Goal: Task Accomplishment & Management: Contribute content

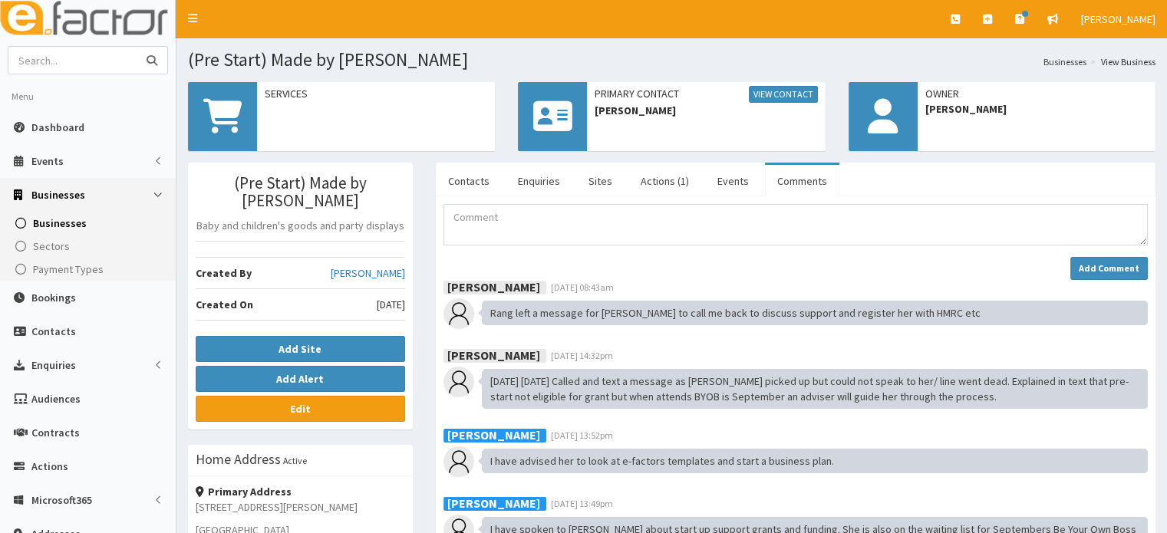
click at [89, 51] on input "text" at bounding box center [72, 60] width 129 height 27
type input "n-force"
click at [137, 47] on button "submit" at bounding box center [152, 60] width 31 height 27
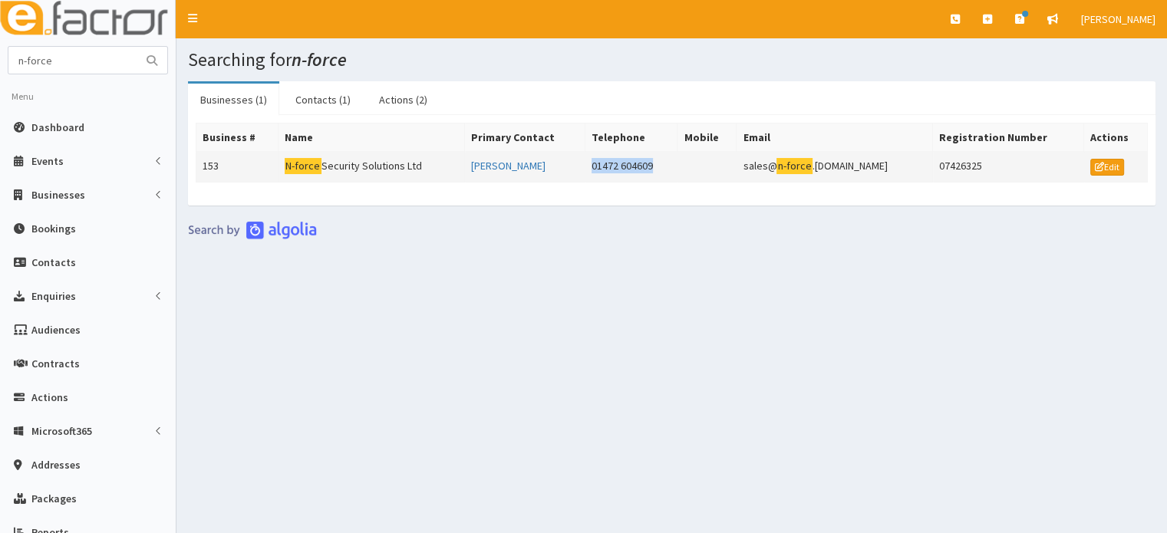
drag, startPoint x: 703, startPoint y: 167, endPoint x: 593, endPoint y: 167, distance: 110.5
click at [593, 167] on tr "153 N-force Security Solutions Ltd [PERSON_NAME] 01472 604609 sales@ n-force .[…" at bounding box center [672, 167] width 952 height 31
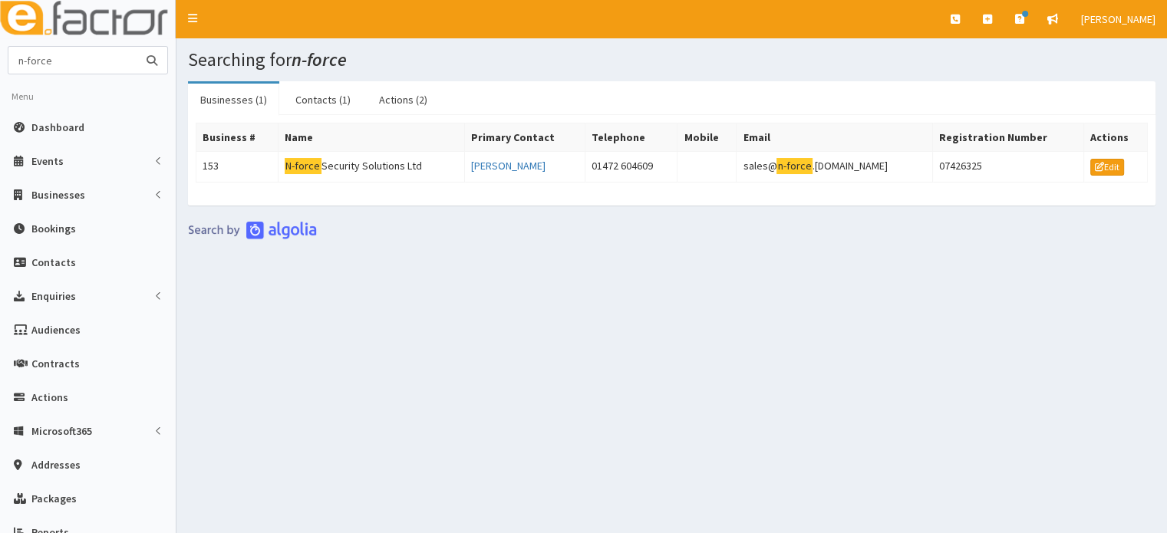
drag, startPoint x: 28, startPoint y: 55, endPoint x: 2, endPoint y: 49, distance: 26.1
click at [8, 54] on input "n-force" at bounding box center [72, 60] width 129 height 27
type input "empowerr"
click at [137, 47] on button "submit" at bounding box center [152, 60] width 31 height 27
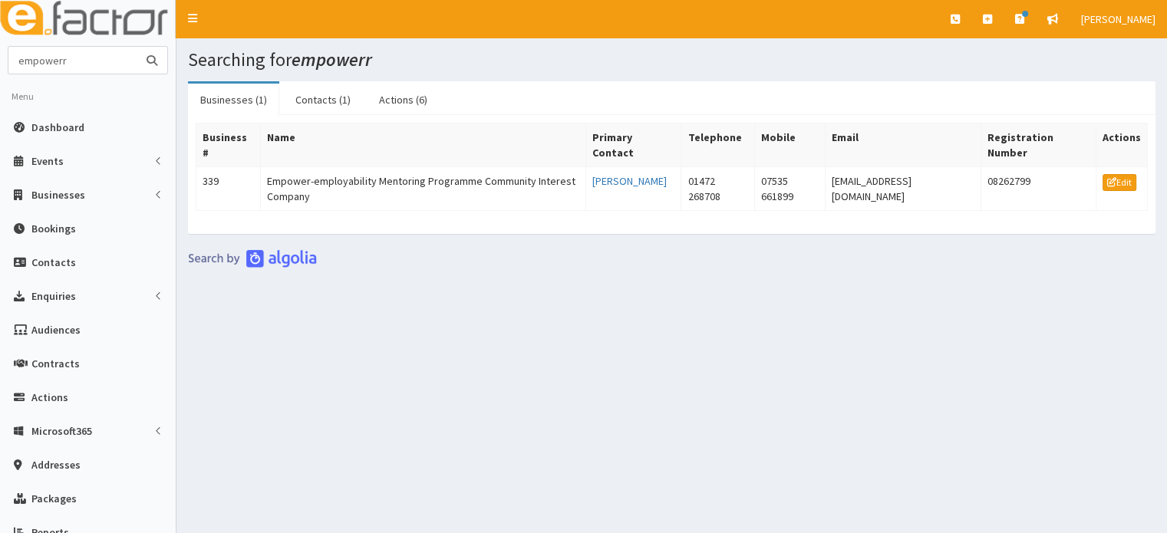
drag, startPoint x: 87, startPoint y: 61, endPoint x: -83, endPoint y: 48, distance: 170.1
click at [0, 48] on html "E Toggle navigation Quick Create Create Business Create Booking" at bounding box center [583, 341] width 1167 height 682
type input "n-force"
click at [137, 47] on button "submit" at bounding box center [152, 60] width 31 height 27
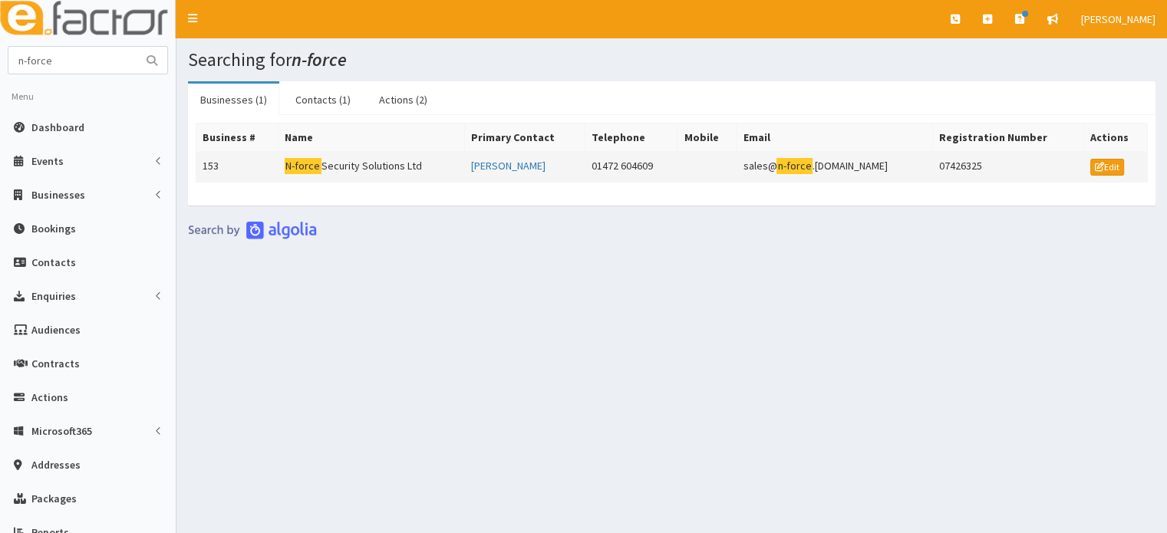
click at [737, 174] on td at bounding box center [707, 167] width 59 height 31
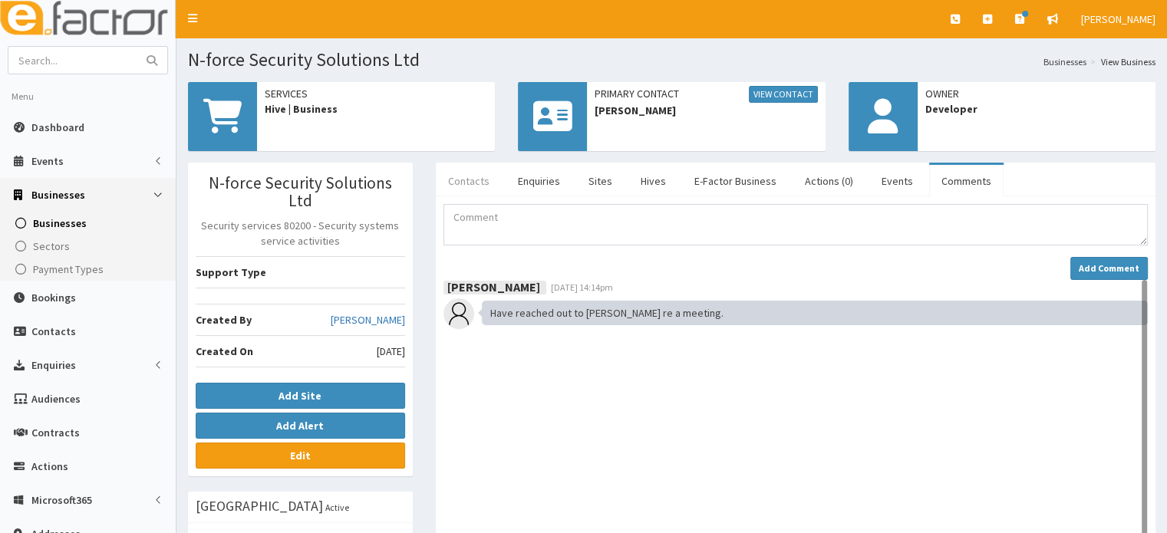
click at [488, 176] on link "Contacts" at bounding box center [469, 181] width 66 height 32
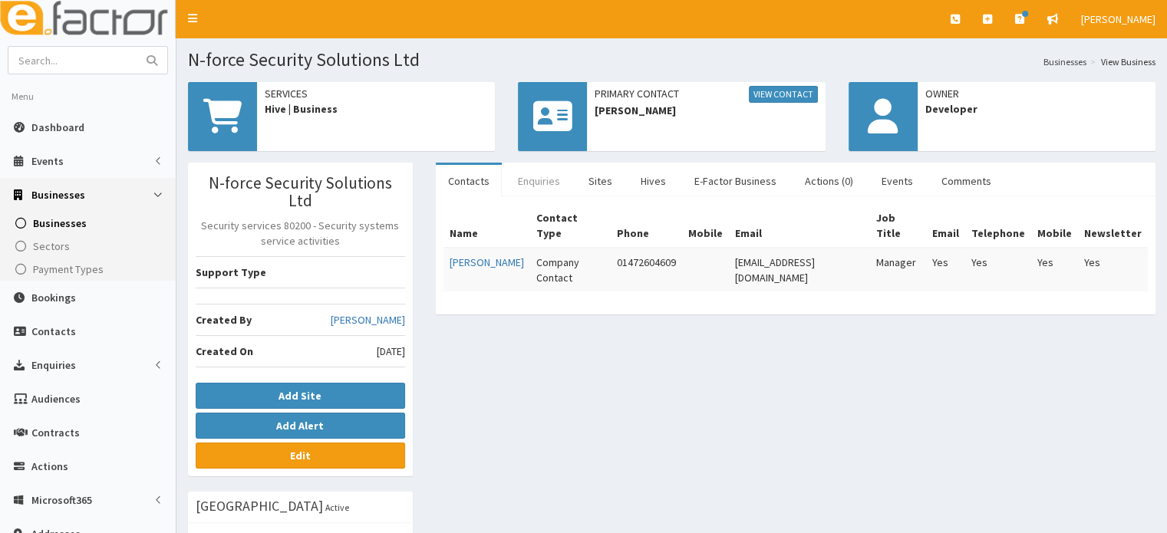
click at [536, 180] on link "Enquiries" at bounding box center [539, 181] width 67 height 32
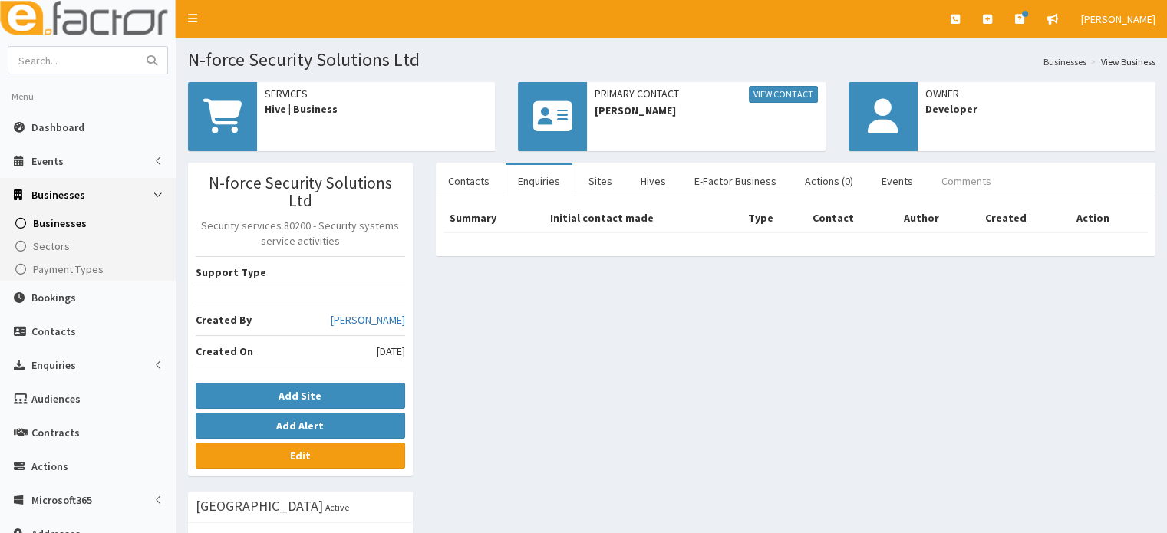
click at [955, 186] on link "Comments" at bounding box center [966, 181] width 74 height 32
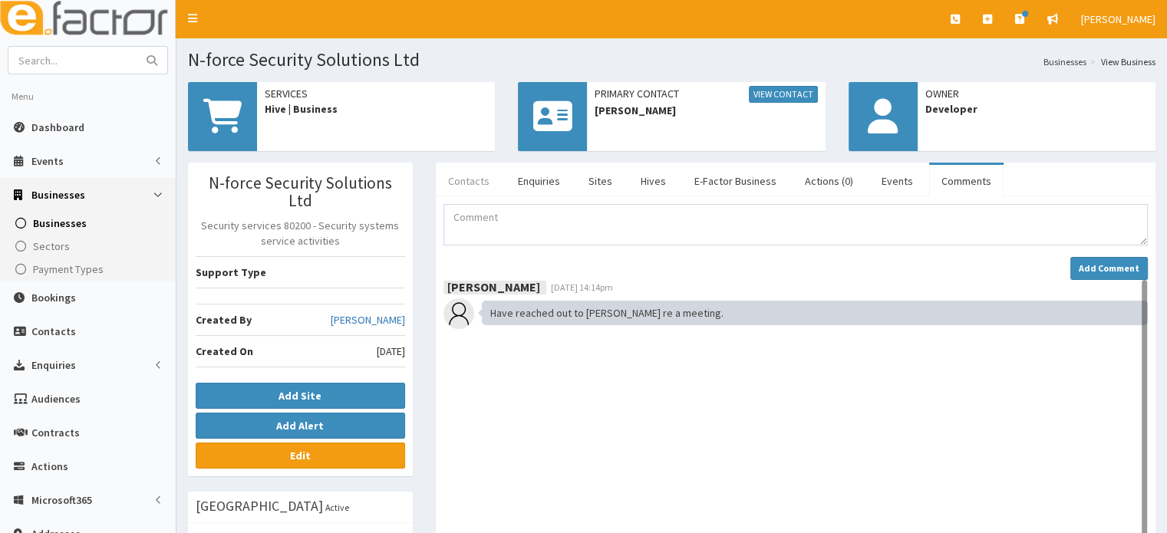
click at [456, 179] on link "Contacts" at bounding box center [469, 181] width 66 height 32
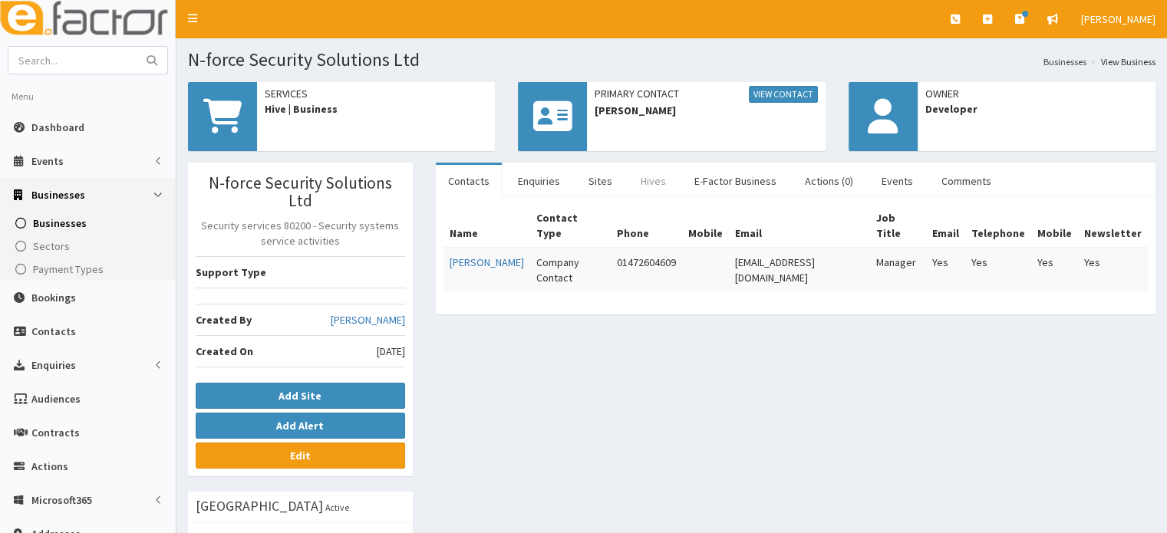
click at [649, 181] on link "Hives" at bounding box center [654, 181] width 50 height 32
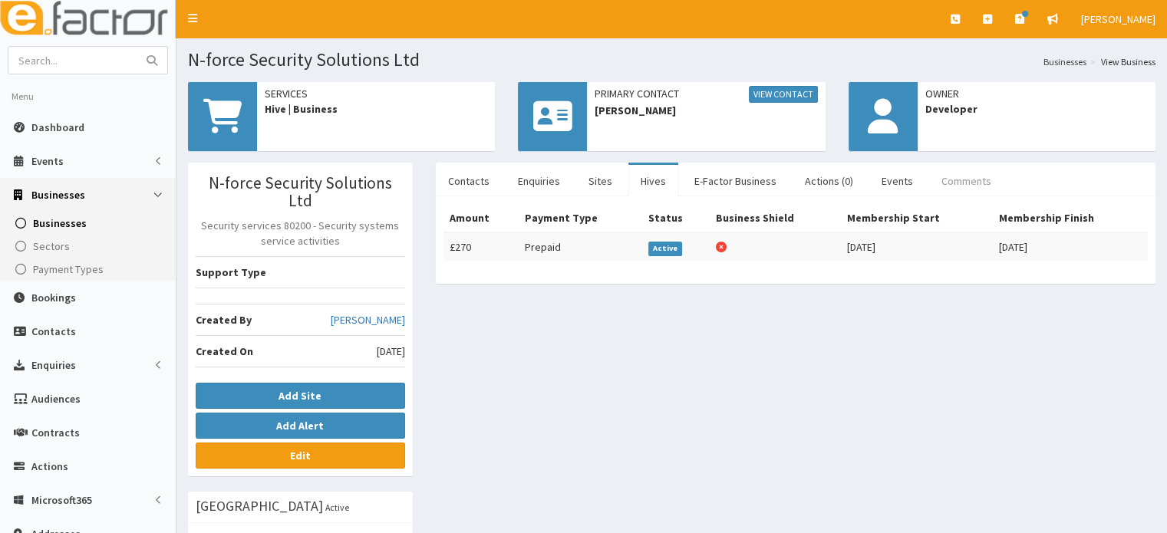
click at [941, 184] on link "Comments" at bounding box center [966, 181] width 74 height 32
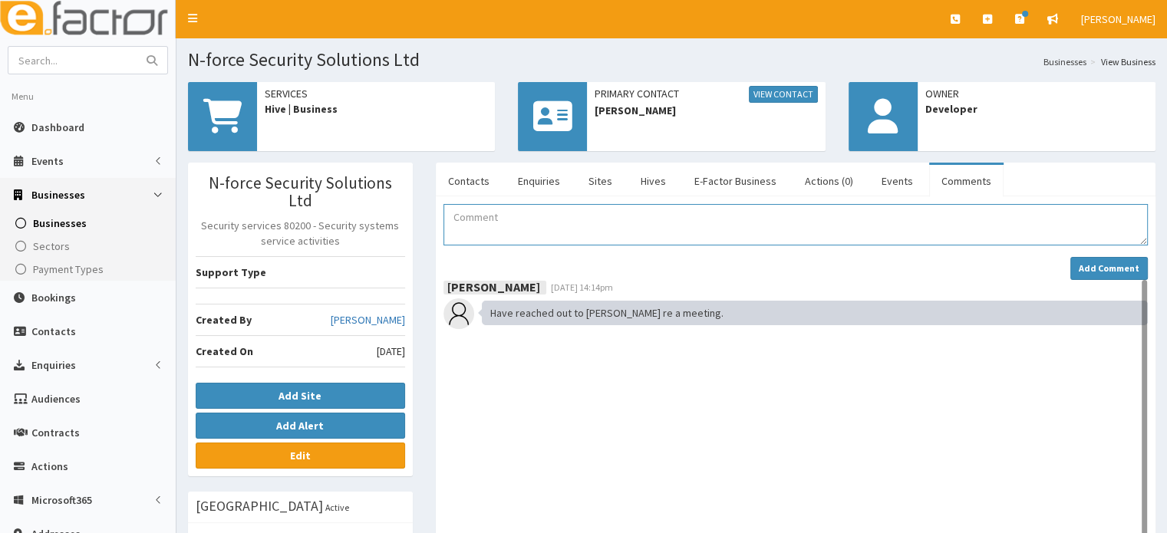
click at [484, 233] on textarea "Comment" at bounding box center [796, 224] width 705 height 41
click at [484, 234] on textarea "Comment" at bounding box center [796, 224] width 705 height 41
drag, startPoint x: 648, startPoint y: 246, endPoint x: 680, endPoint y: 246, distance: 32.2
click at [680, 246] on div "Add Comment" at bounding box center [796, 242] width 705 height 76
click at [64, 53] on input "text" at bounding box center [72, 60] width 129 height 27
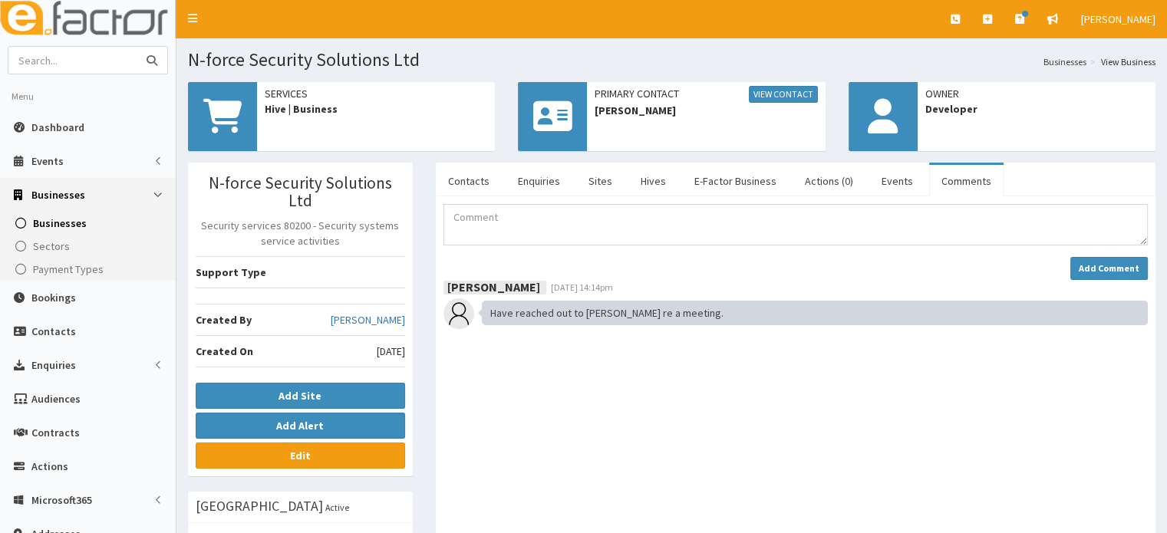
click at [46, 57] on input "text" at bounding box center [72, 60] width 129 height 27
type input "motoservices"
click at [137, 47] on button "submit" at bounding box center [152, 60] width 31 height 27
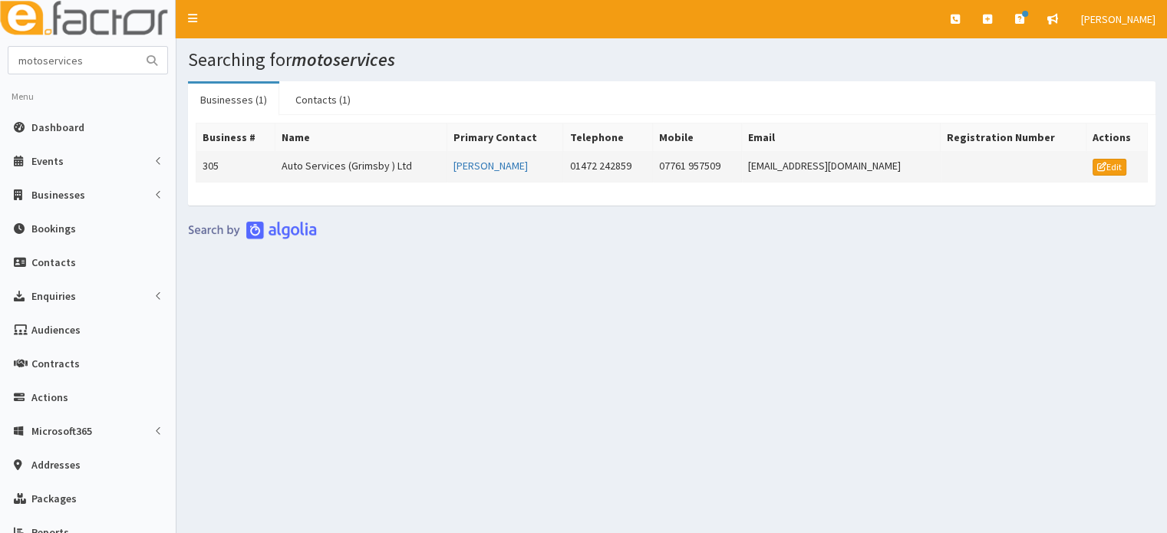
click at [313, 174] on td "Auto Services (Grimsby ) Ltd" at bounding box center [362, 167] width 172 height 31
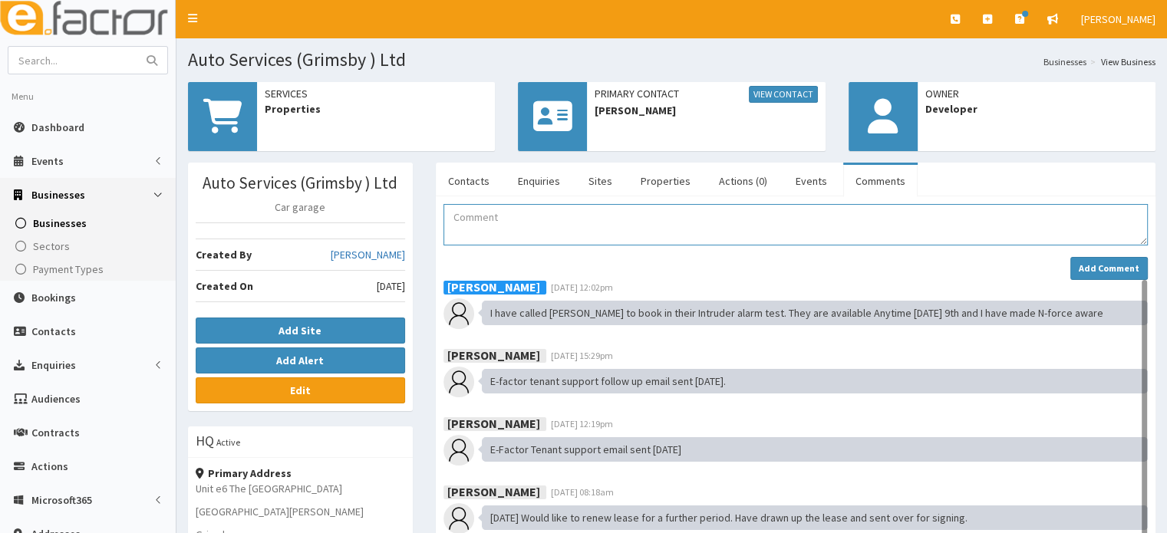
click at [622, 220] on textarea "Comment" at bounding box center [796, 224] width 705 height 41
click at [483, 168] on link "Contacts" at bounding box center [469, 181] width 66 height 32
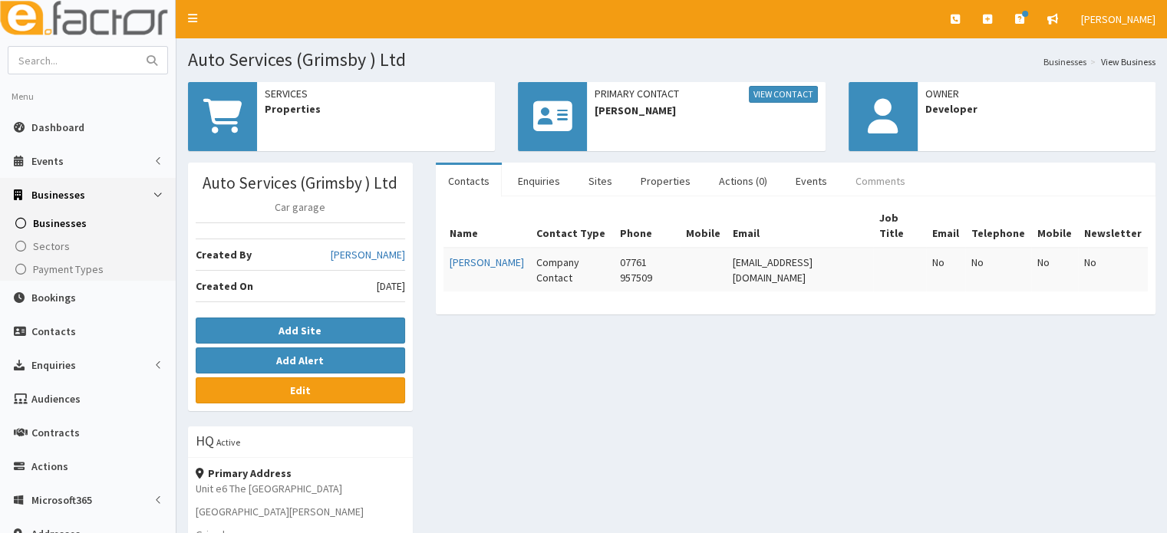
click at [863, 181] on link "Comments" at bounding box center [881, 181] width 74 height 32
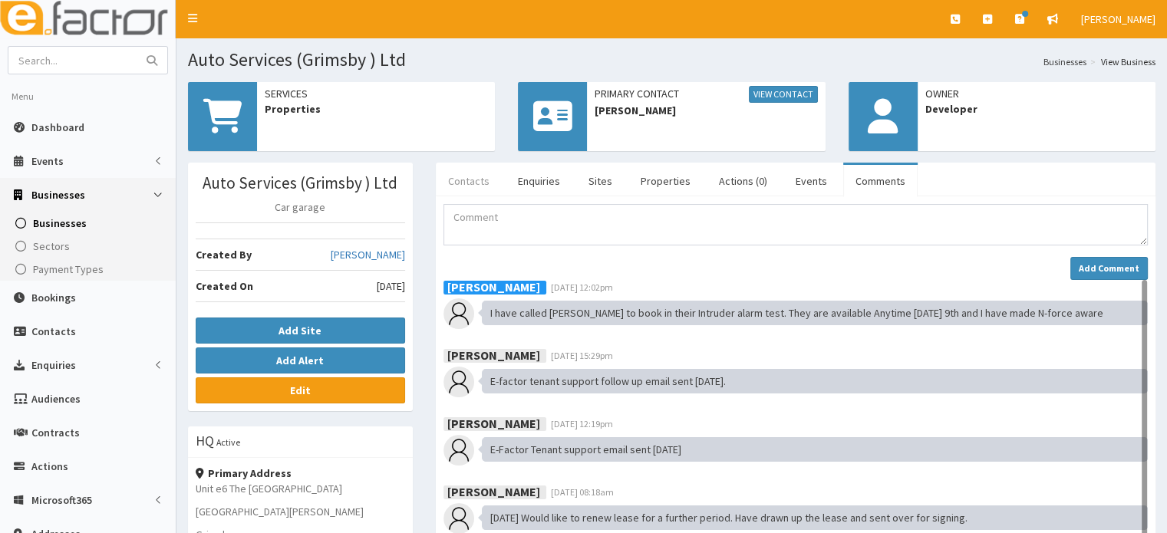
click at [480, 185] on link "Contacts" at bounding box center [469, 181] width 66 height 32
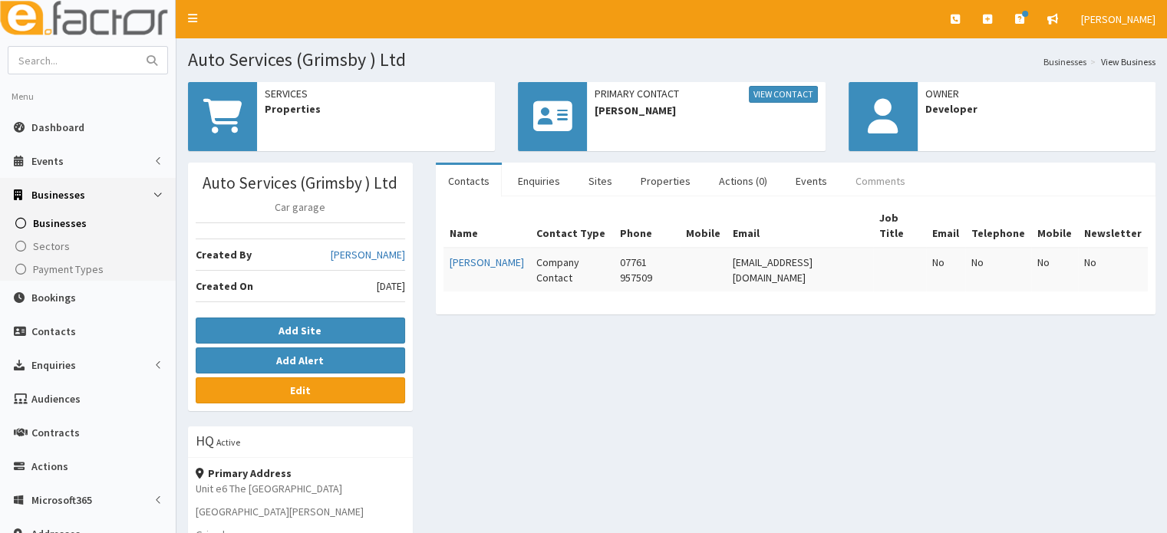
click at [851, 183] on link "Comments" at bounding box center [881, 181] width 74 height 32
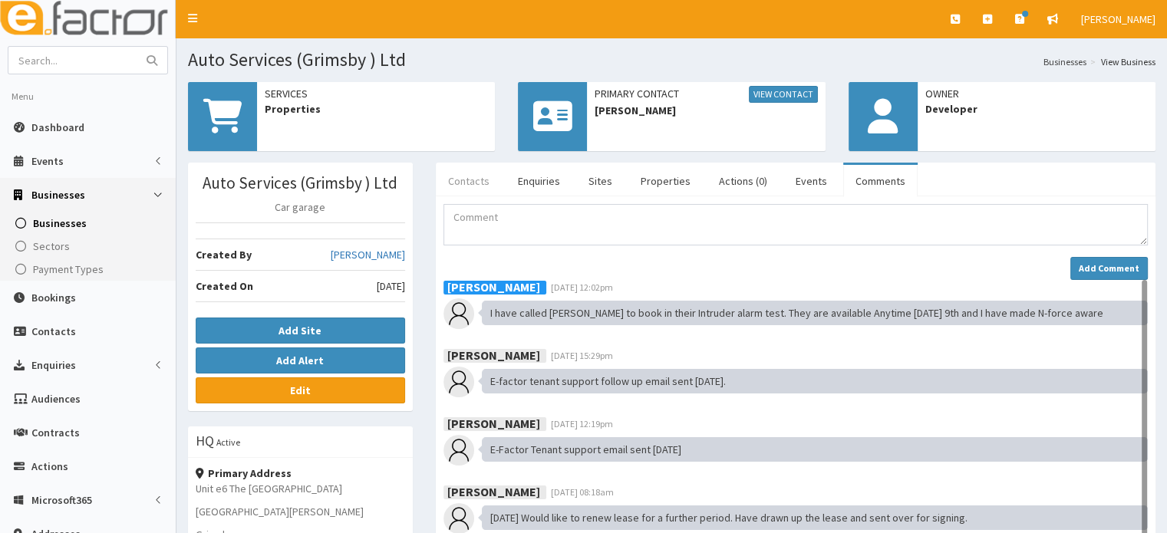
click at [482, 185] on link "Contacts" at bounding box center [469, 181] width 66 height 32
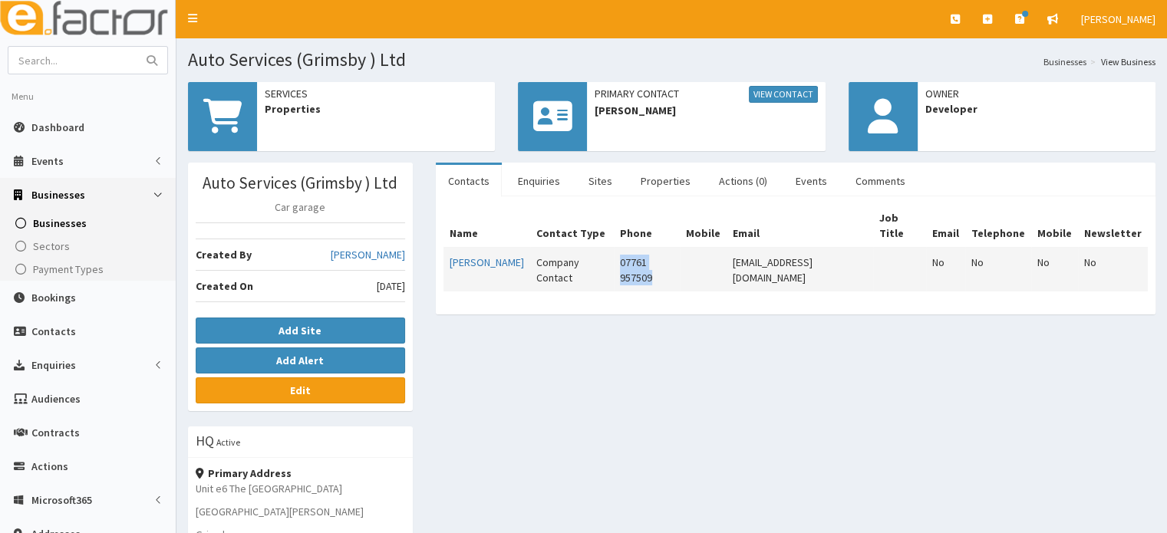
drag, startPoint x: 655, startPoint y: 276, endPoint x: 626, endPoint y: 272, distance: 30.1
click at [604, 274] on tr "Sean Campbell Company Contact 07761 957509 autoservicesgrimsby@gmail.com No No …" at bounding box center [796, 270] width 705 height 44
click at [763, 297] on div "Name Contact Type Phone Mobile Email Job Title Email Telephone Mobile Newslette…" at bounding box center [796, 255] width 705 height 103
drag, startPoint x: 648, startPoint y: 282, endPoint x: 618, endPoint y: 262, distance: 36.4
click at [618, 262] on td "07761 957509" at bounding box center [647, 270] width 66 height 44
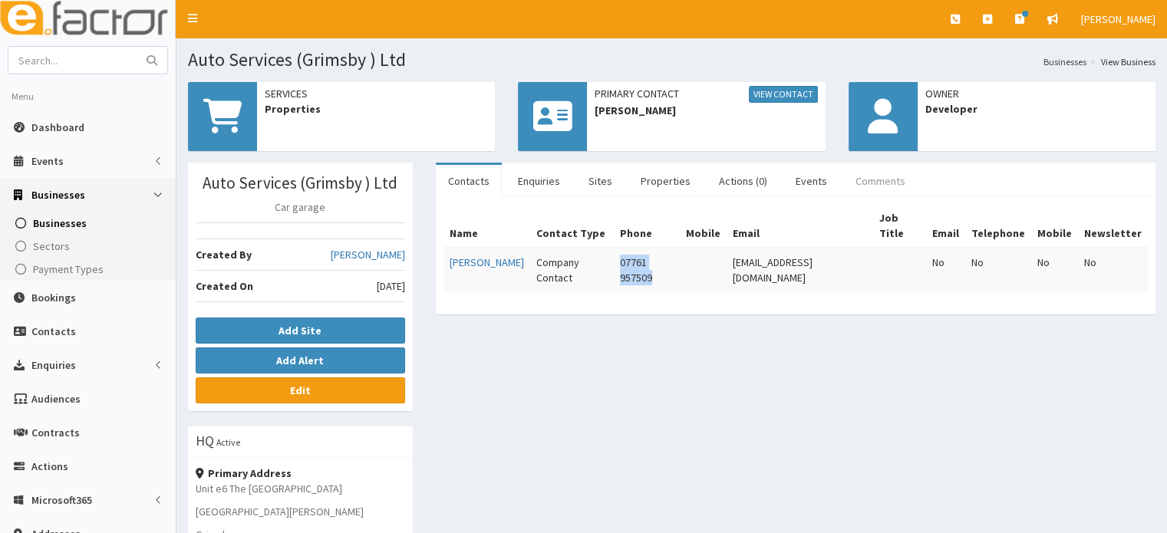
click at [884, 183] on link "Comments" at bounding box center [881, 181] width 74 height 32
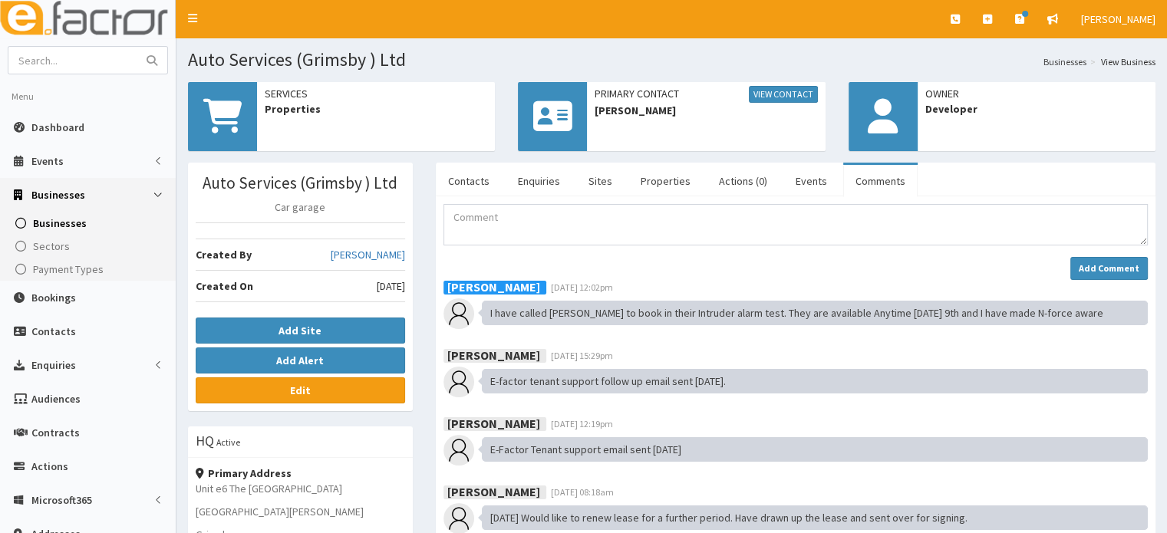
scroll to position [45, 0]
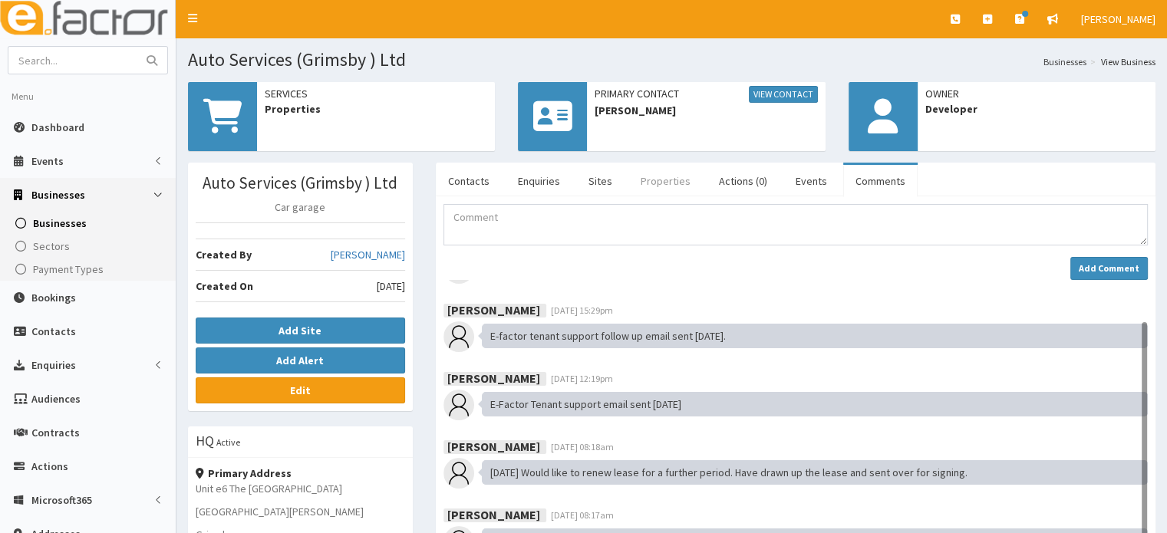
click at [655, 183] on link "Properties" at bounding box center [666, 181] width 74 height 32
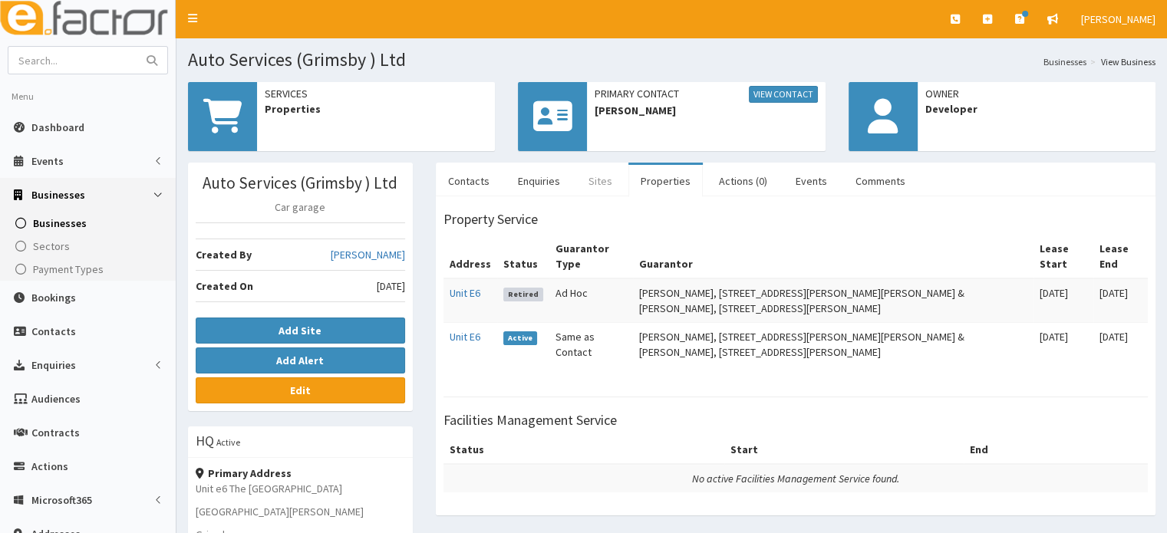
click at [593, 180] on link "Sites" at bounding box center [600, 181] width 48 height 32
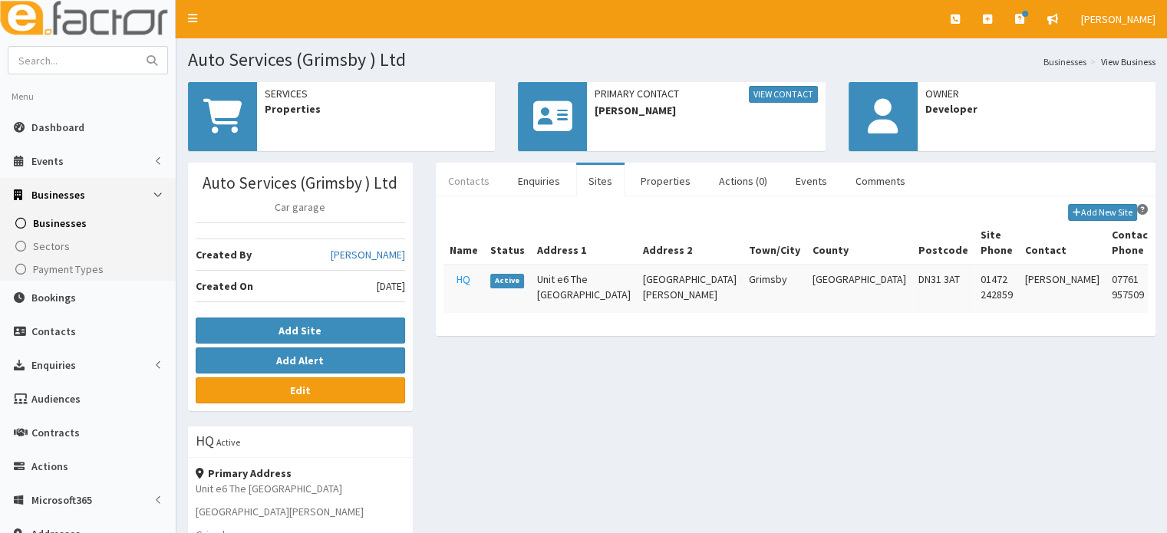
click at [461, 187] on link "Contacts" at bounding box center [469, 181] width 66 height 32
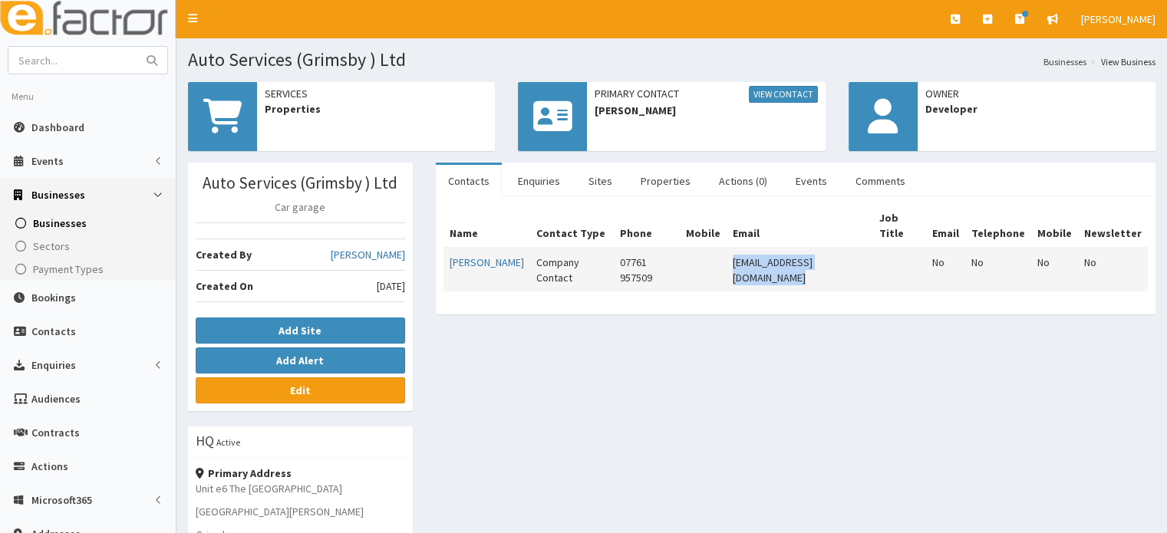
drag, startPoint x: 887, startPoint y: 262, endPoint x: 728, endPoint y: 269, distance: 159.0
click at [728, 269] on tr "Sean Campbell Company Contact 07761 957509 autoservicesgrimsby@gmail.com No No …" at bounding box center [796, 270] width 705 height 44
copy tr "autoservicesgrimsby@gmail.com"
click at [48, 57] on input "text" at bounding box center [72, 60] width 129 height 27
type input "apex"
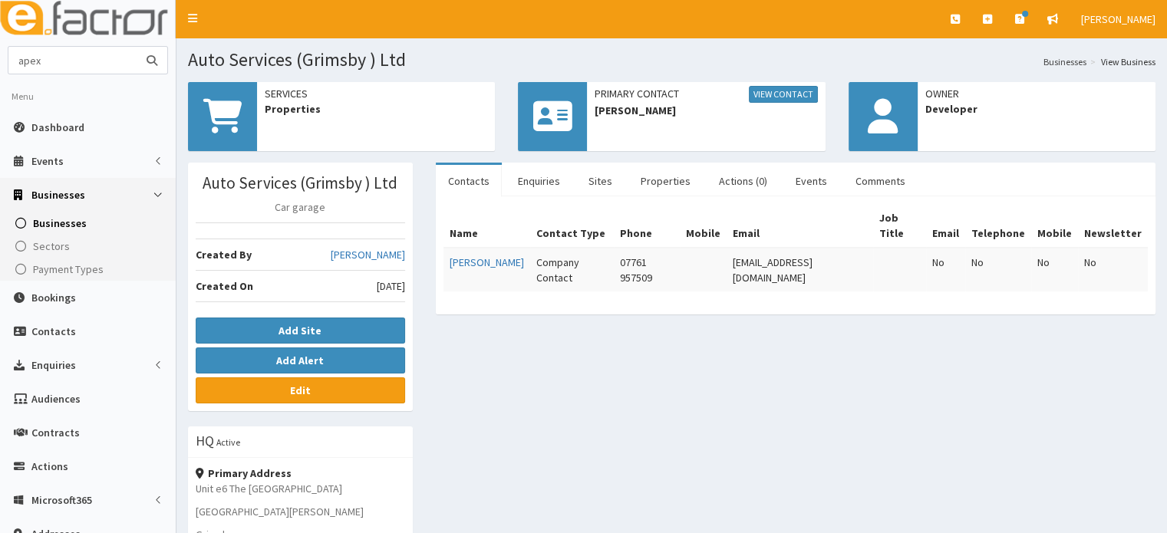
click at [137, 47] on button "submit" at bounding box center [152, 60] width 31 height 27
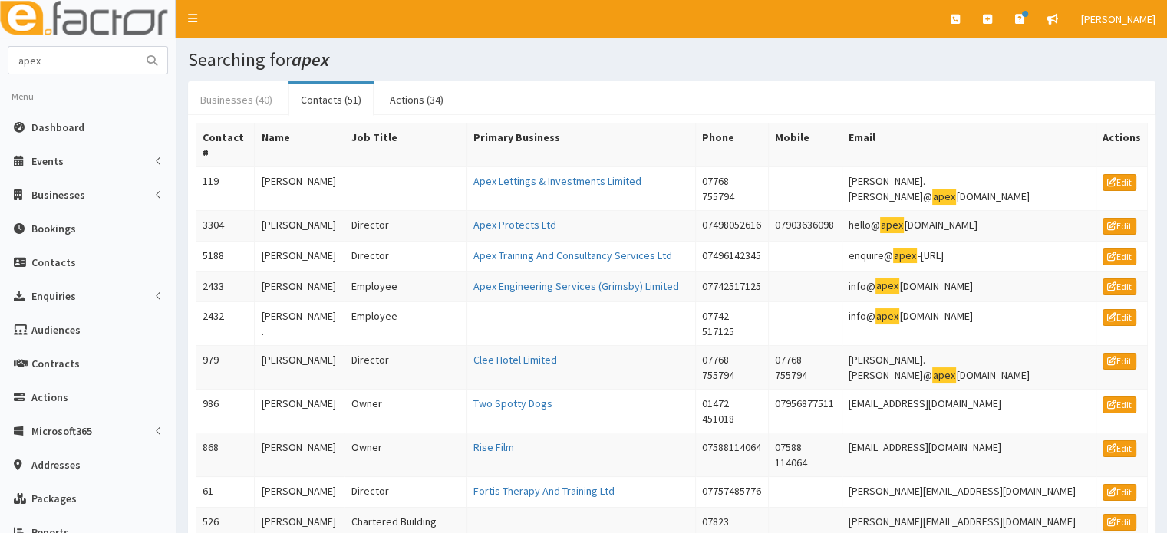
click at [243, 95] on link "Businesses (40)" at bounding box center [236, 100] width 97 height 32
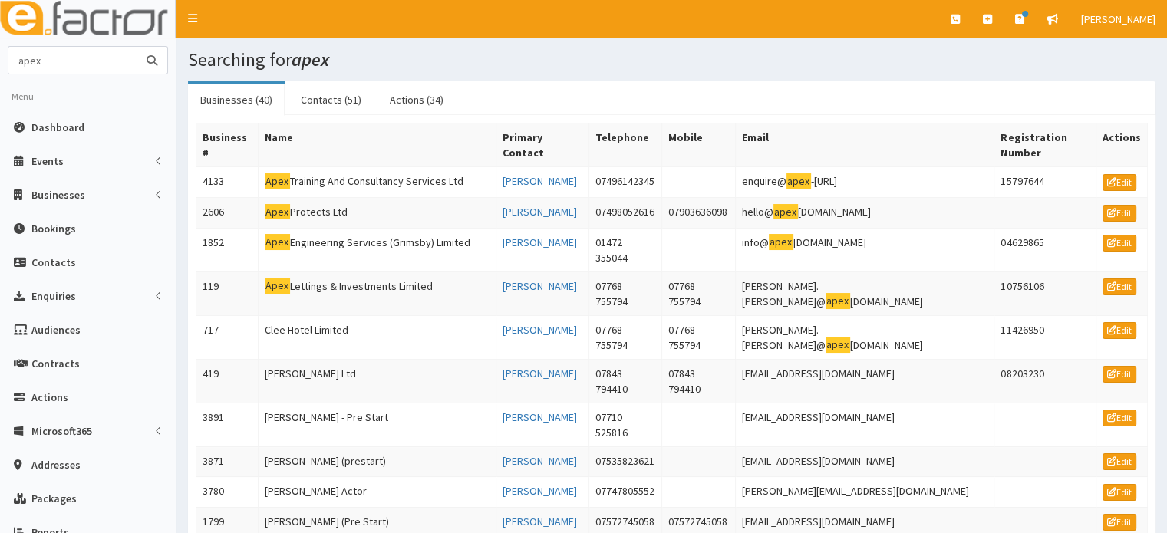
click at [112, 57] on input "apex" at bounding box center [72, 60] width 129 height 27
type input "apex se"
click at [137, 47] on button "submit" at bounding box center [152, 60] width 31 height 27
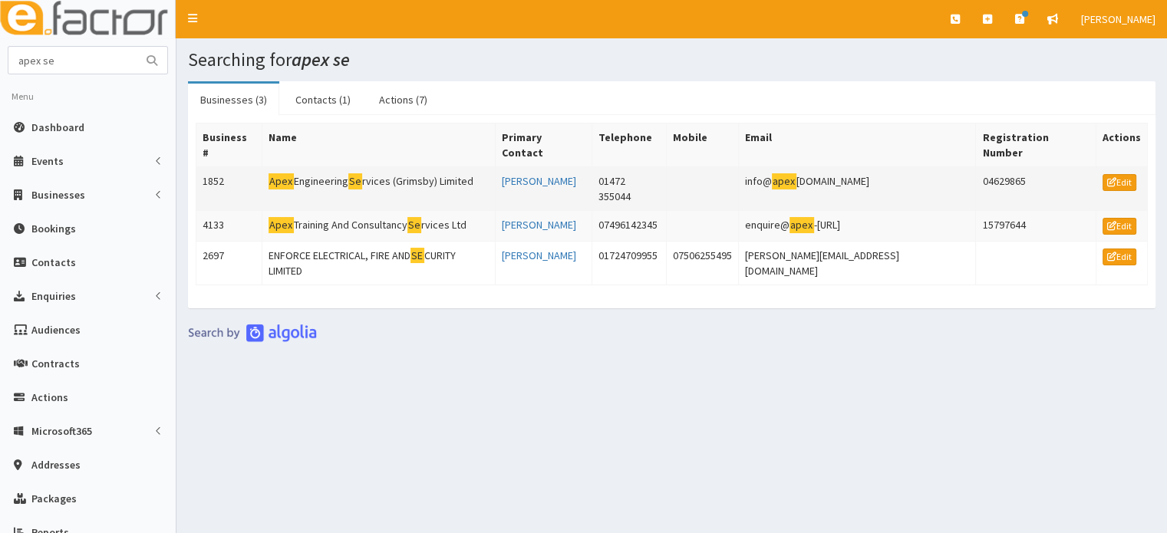
click at [352, 171] on td "Apex Engineering Se rvices (Grimsby) Limited" at bounding box center [378, 189] width 233 height 44
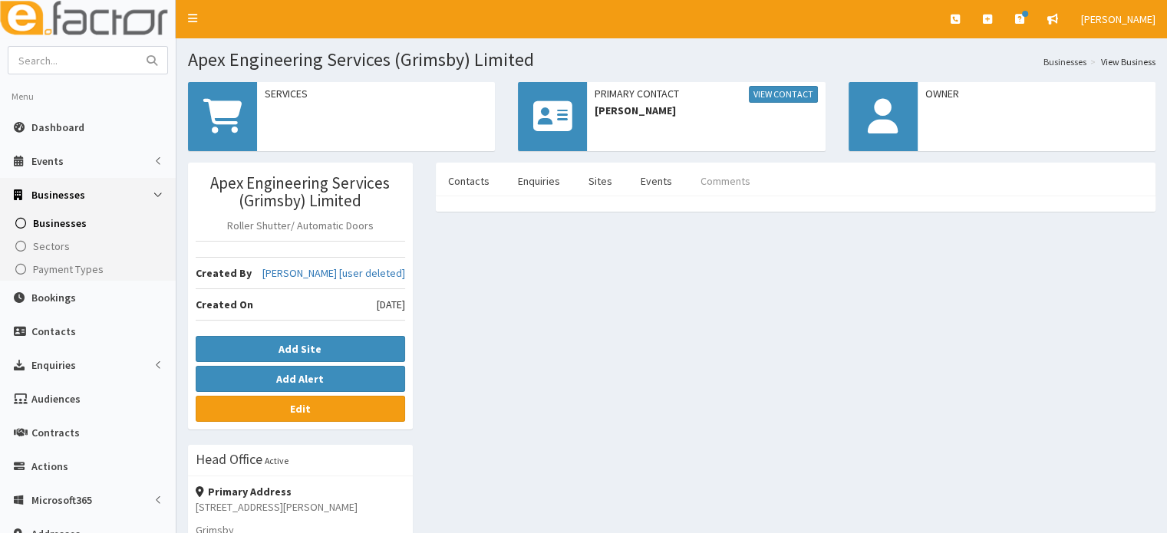
click at [735, 190] on link "Comments" at bounding box center [725, 181] width 74 height 32
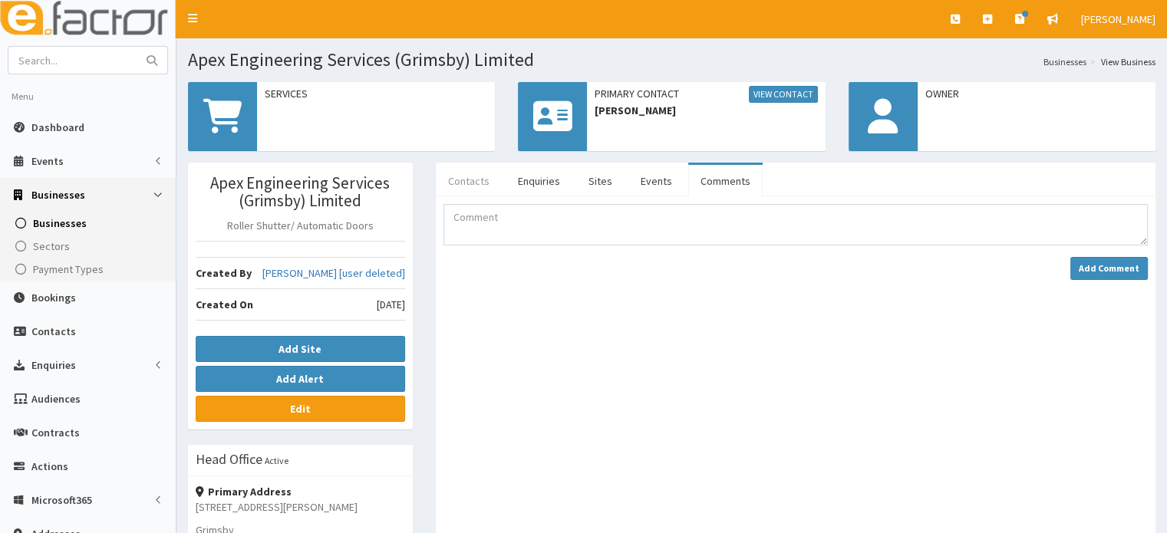
click at [468, 182] on link "Contacts" at bounding box center [469, 181] width 66 height 32
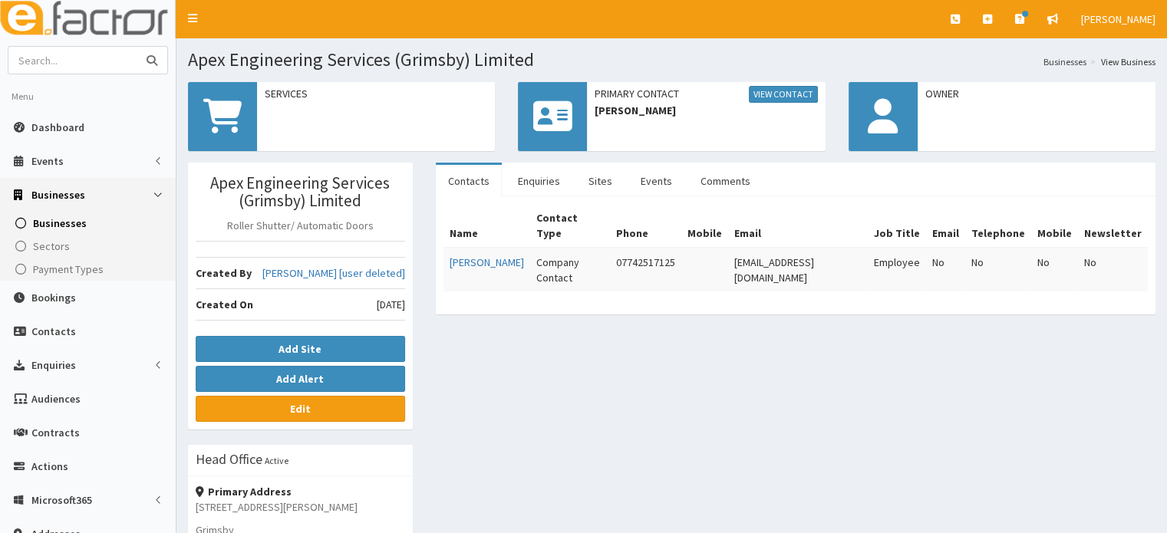
click at [86, 58] on input "text" at bounding box center [72, 60] width 129 height 27
type input "james apex"
click at [137, 47] on button "submit" at bounding box center [152, 60] width 31 height 27
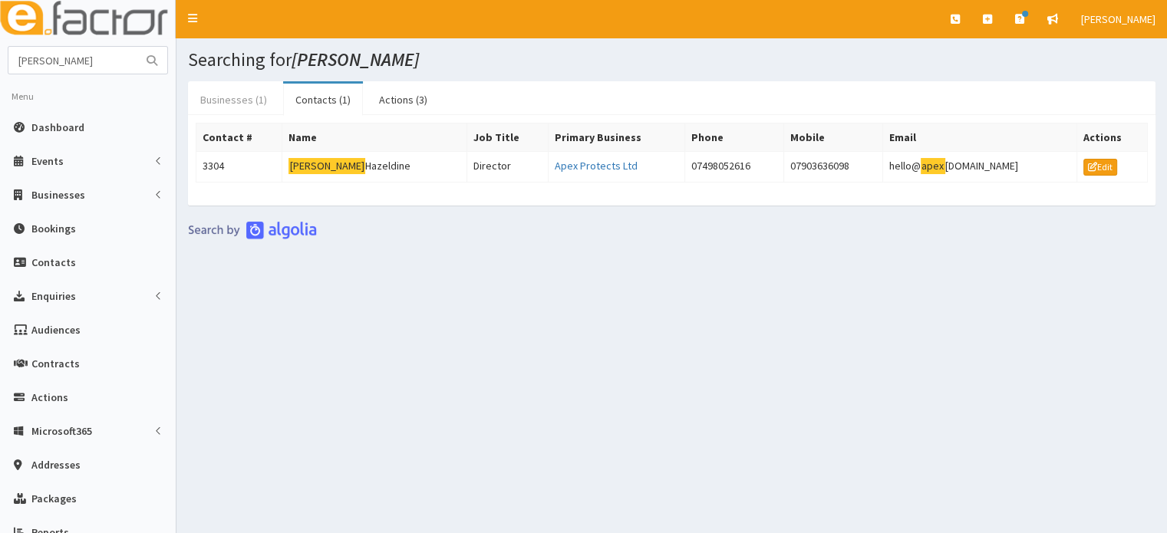
click at [265, 104] on link "Businesses (1)" at bounding box center [233, 100] width 91 height 32
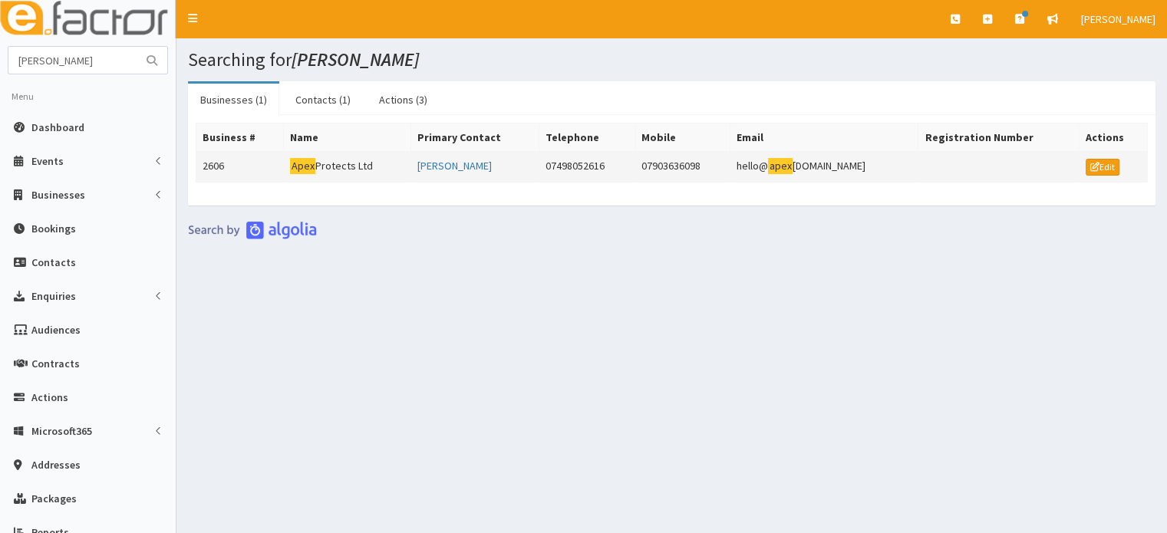
click at [305, 166] on mark "Apex" at bounding box center [302, 166] width 25 height 16
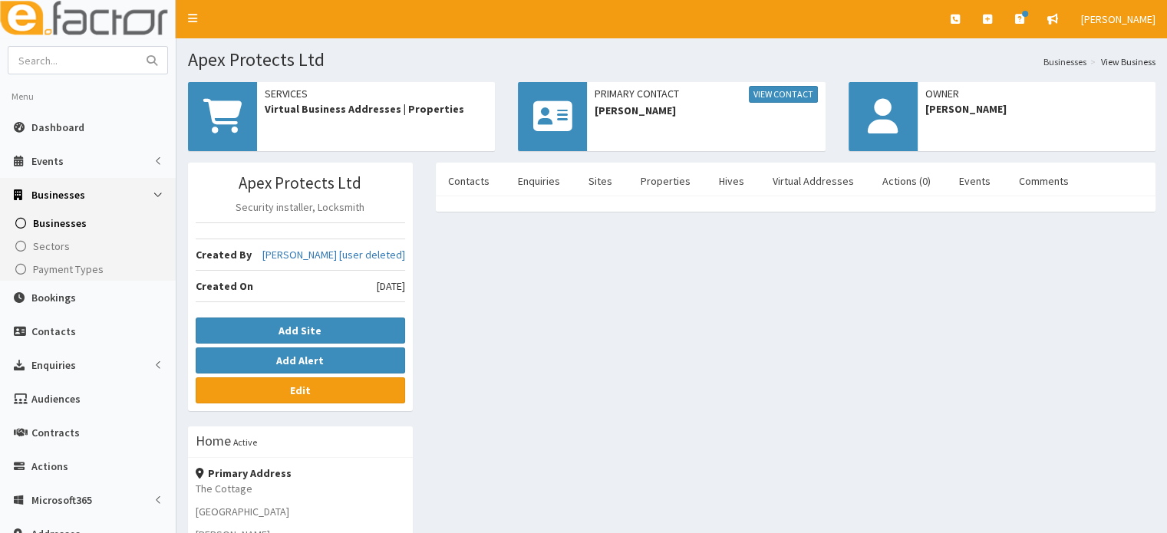
click at [1071, 169] on ul "Contacts Enquiries Sites Properties Hives Virtual Addresses Actions (0) Events …" at bounding box center [796, 180] width 720 height 34
click at [1035, 183] on link "Comments" at bounding box center [1044, 181] width 74 height 32
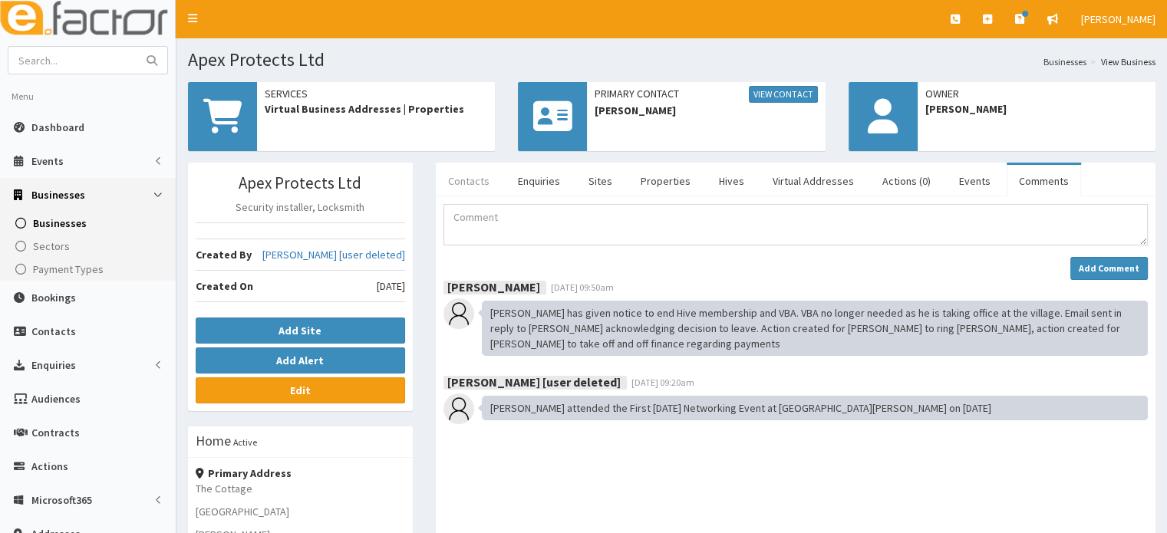
click at [457, 187] on link "Contacts" at bounding box center [469, 181] width 66 height 32
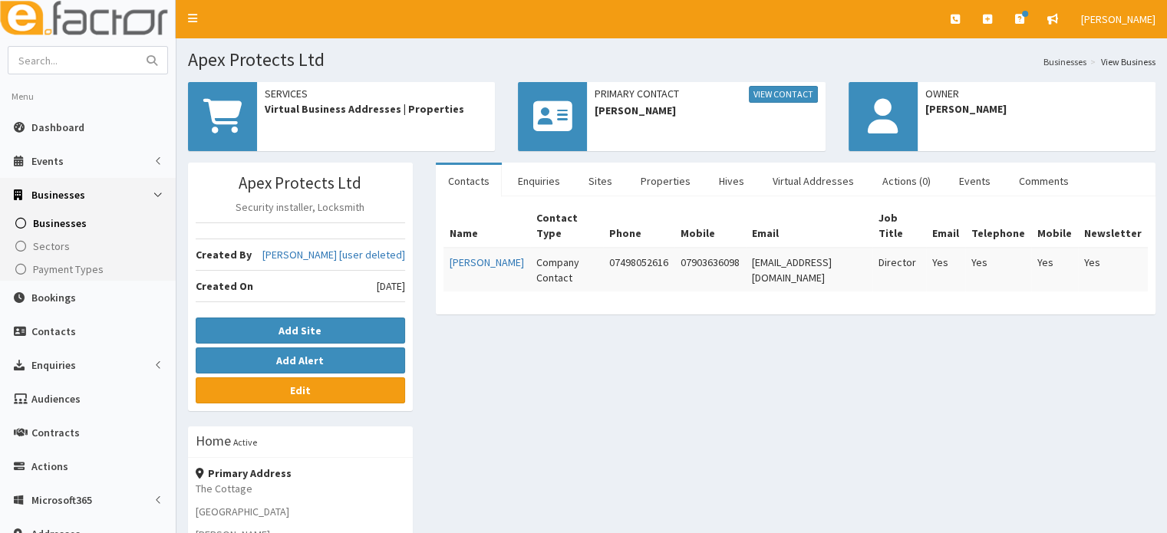
click at [1084, 177] on ul "Contacts Enquiries Sites Properties Hives Virtual Addresses Actions (0) Events …" at bounding box center [796, 180] width 720 height 34
click at [1032, 182] on link "Comments" at bounding box center [1044, 181] width 74 height 32
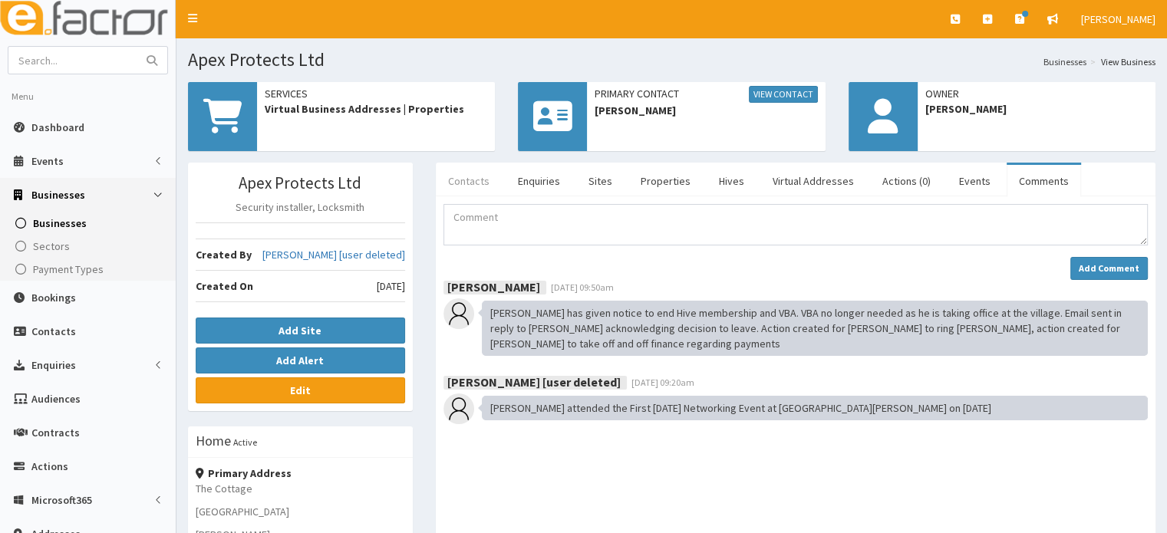
click at [456, 183] on link "Contacts" at bounding box center [469, 181] width 66 height 32
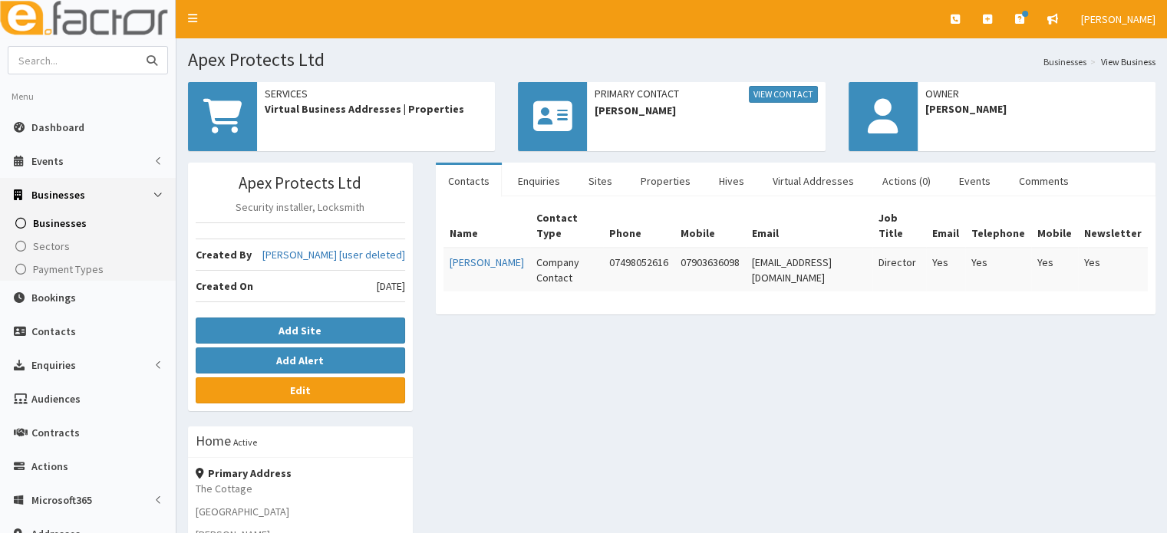
click at [86, 60] on input "text" at bounding box center [72, 60] width 129 height 27
type input "doostep"
click at [137, 47] on button "submit" at bounding box center [152, 60] width 31 height 27
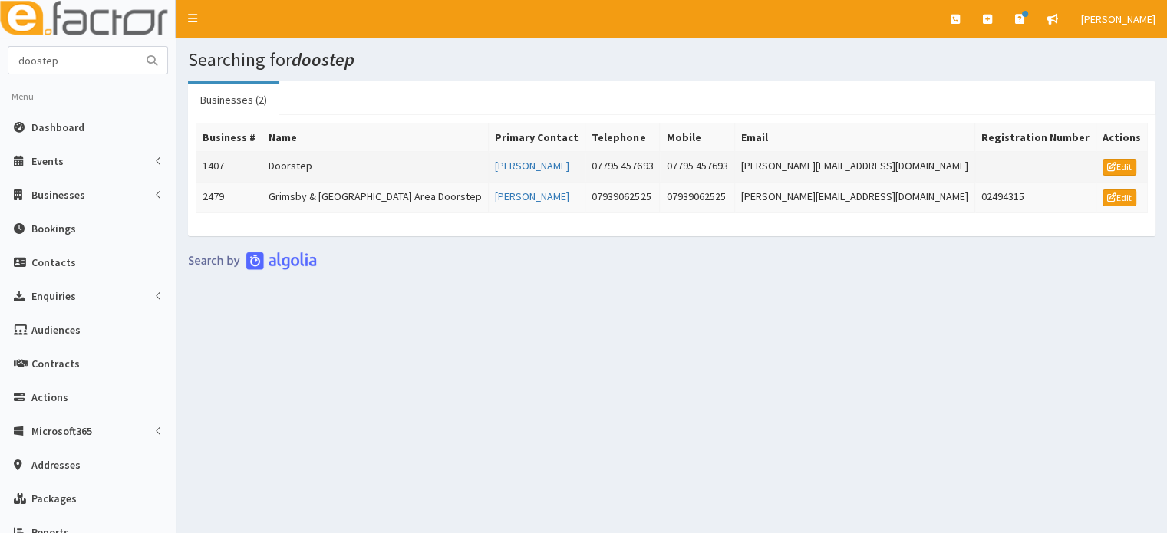
click at [314, 168] on td "Doorstep" at bounding box center [375, 167] width 226 height 31
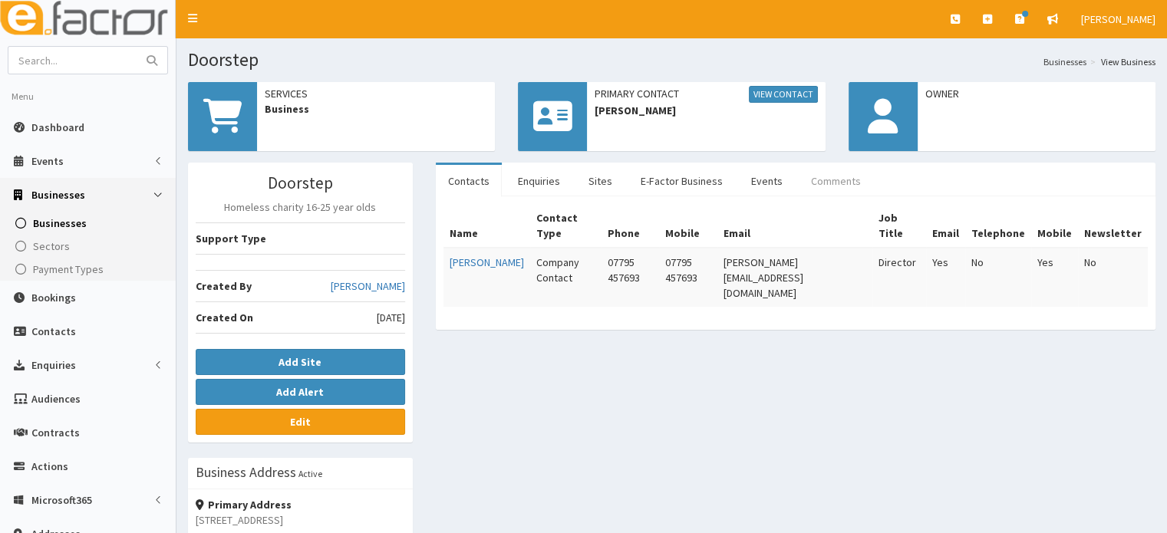
click at [841, 182] on link "Comments" at bounding box center [836, 181] width 74 height 32
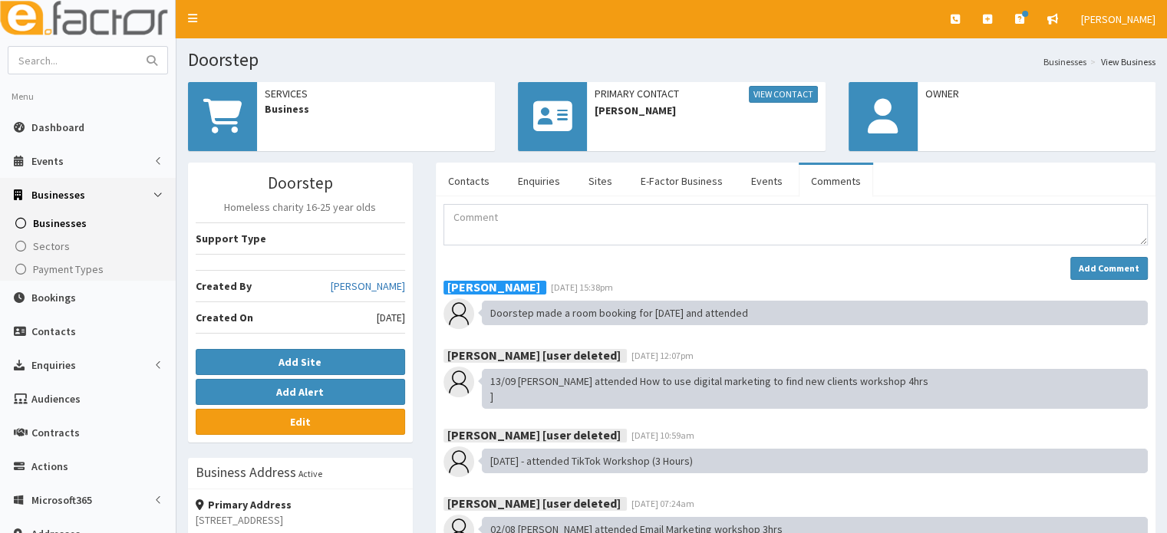
click at [582, 248] on div "Add Comment" at bounding box center [796, 242] width 705 height 76
click at [581, 223] on textarea "Comment" at bounding box center [796, 224] width 705 height 41
click at [844, 219] on textarea "[PERSON_NAME] booked at room in [PERSON_NAME][GEOGRAPHIC_DATA] 1" at bounding box center [796, 224] width 705 height 41
click at [490, 216] on textarea "[PERSON_NAME] booked at room in [PERSON_NAME][GEOGRAPHIC_DATA] 1" at bounding box center [796, 224] width 705 height 41
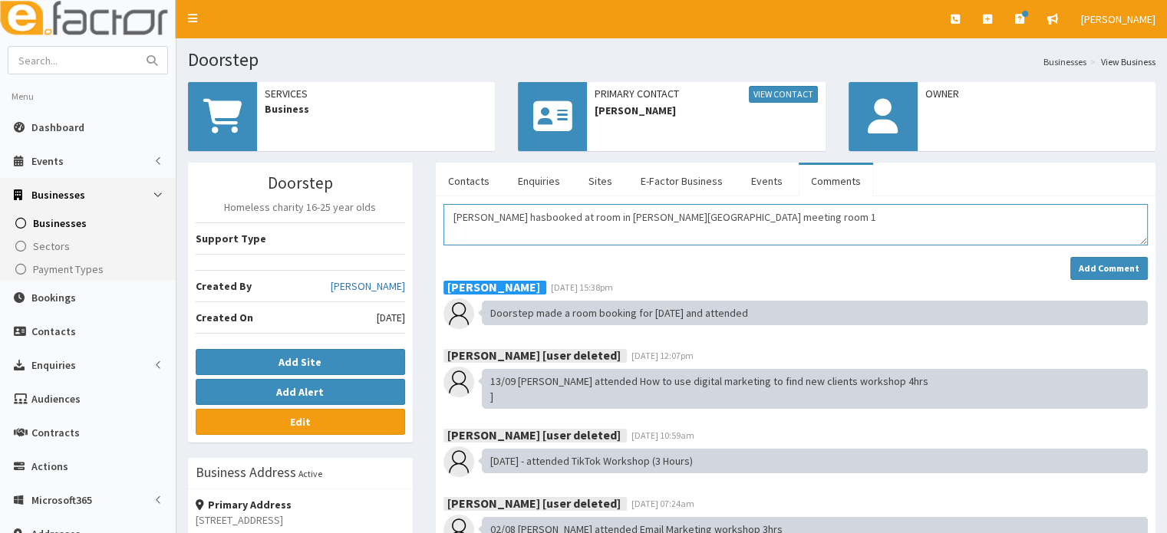
click at [801, 217] on textarea "[PERSON_NAME] hasbooked at room in [PERSON_NAME][GEOGRAPHIC_DATA] meeting room 1" at bounding box center [796, 224] width 705 height 41
click at [494, 216] on textarea "[PERSON_NAME] hasbooked at room in [PERSON_NAME][GEOGRAPHIC_DATA] meeting room 1" at bounding box center [796, 224] width 705 height 41
click at [715, 222] on textarea "[PERSON_NAME] has booked at room in [PERSON_NAME][GEOGRAPHIC_DATA] 1" at bounding box center [796, 224] width 705 height 41
click at [713, 222] on textarea "[PERSON_NAME] has booked at room in [PERSON_NAME][GEOGRAPHIC_DATA] 1" at bounding box center [796, 224] width 705 height 41
type textarea "[PERSON_NAME] has booked at room in [PERSON_NAME][GEOGRAPHIC_DATA] meeting room…"
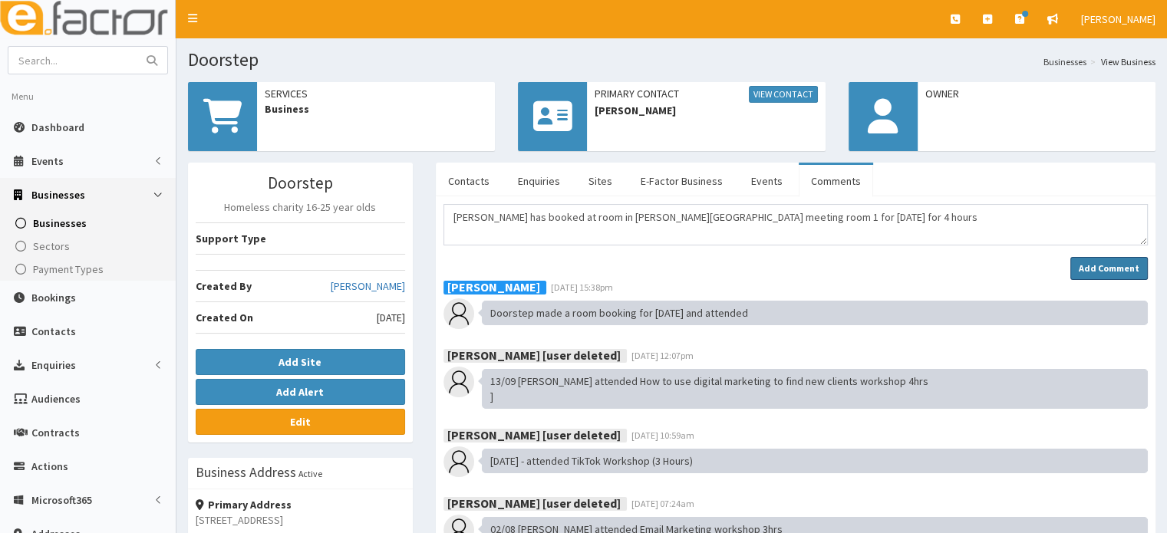
click at [1102, 262] on strong "Add Comment" at bounding box center [1109, 268] width 61 height 12
